Goal: Task Accomplishment & Management: Use online tool/utility

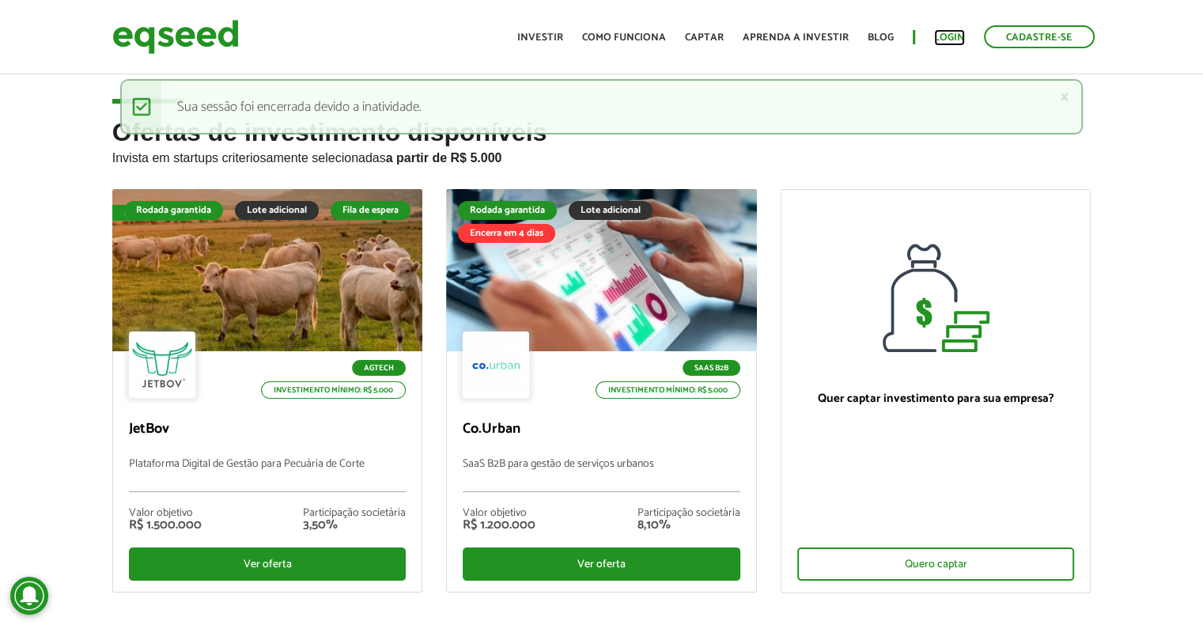
click at [946, 33] on link "Login" at bounding box center [949, 37] width 31 height 10
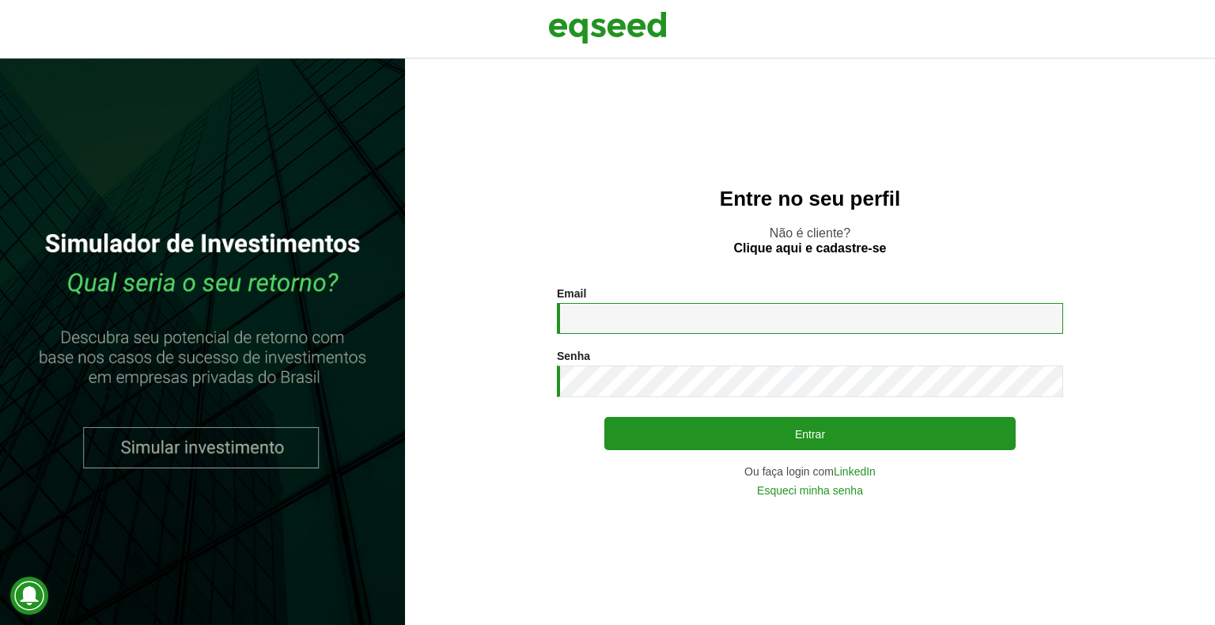
click at [655, 315] on input "Email *" at bounding box center [810, 318] width 506 height 31
click at [690, 321] on input "Email *" at bounding box center [810, 318] width 506 height 31
type input "**********"
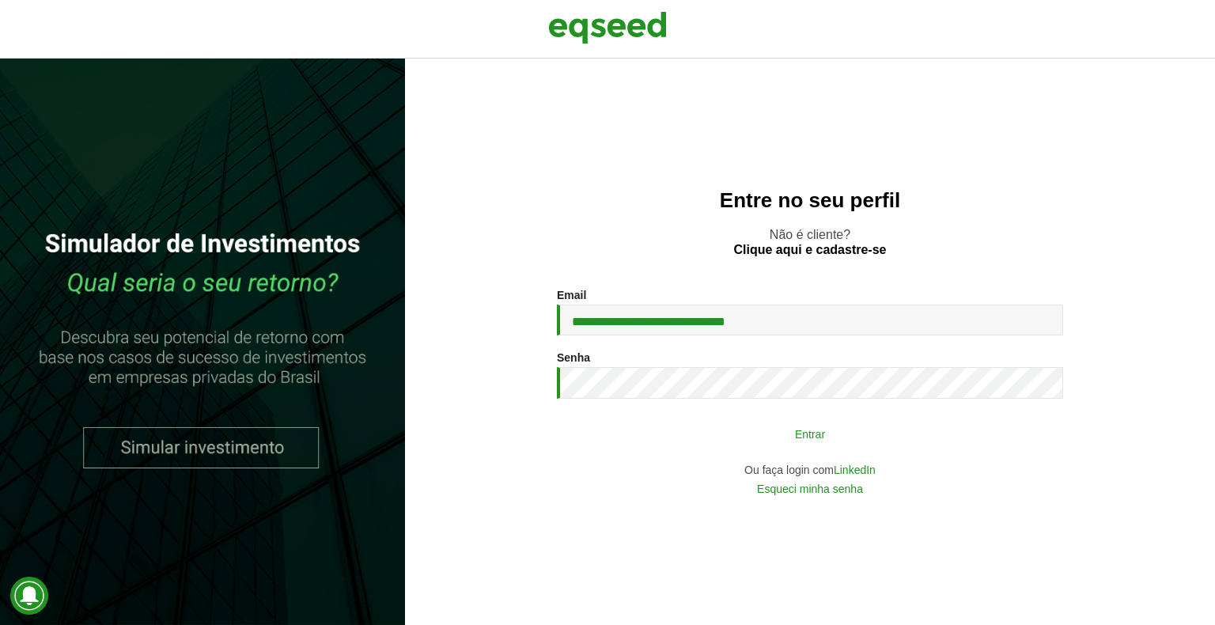
click at [710, 439] on button "Entrar" at bounding box center [809, 433] width 411 height 30
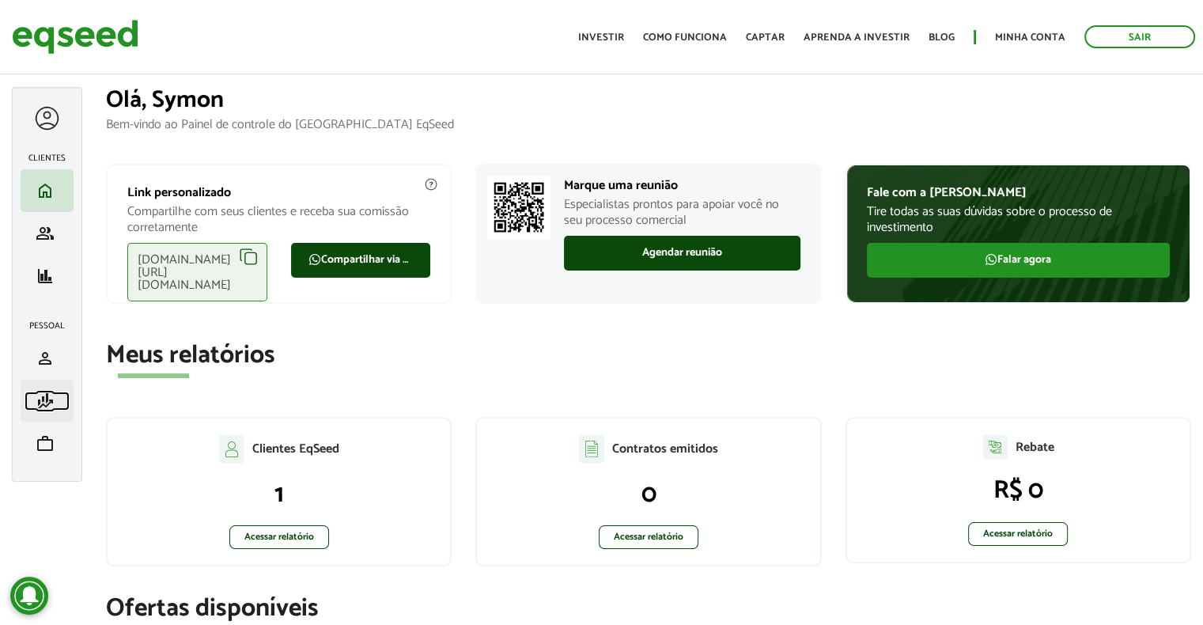
click at [41, 391] on span "finance_mode" at bounding box center [45, 400] width 19 height 19
